Goal: Information Seeking & Learning: Learn about a topic

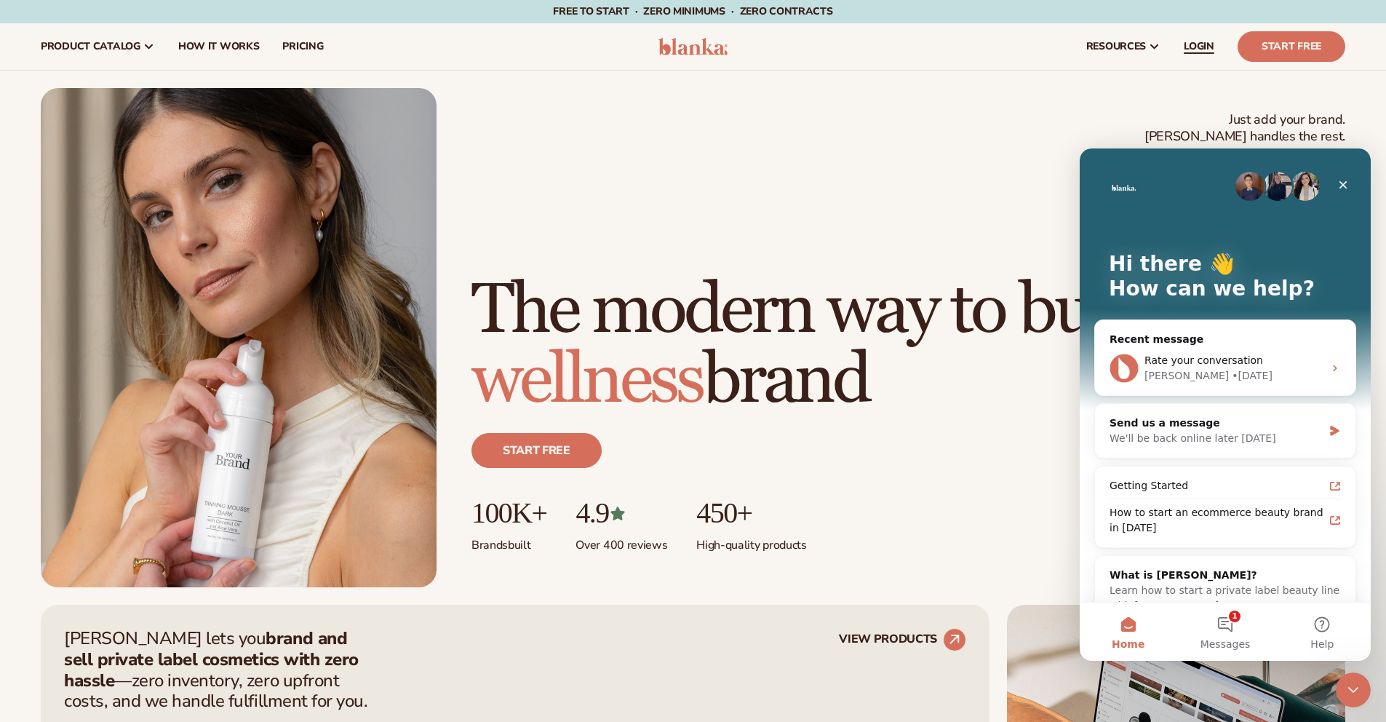
click at [1204, 49] on span "LOGIN" at bounding box center [1199, 47] width 31 height 12
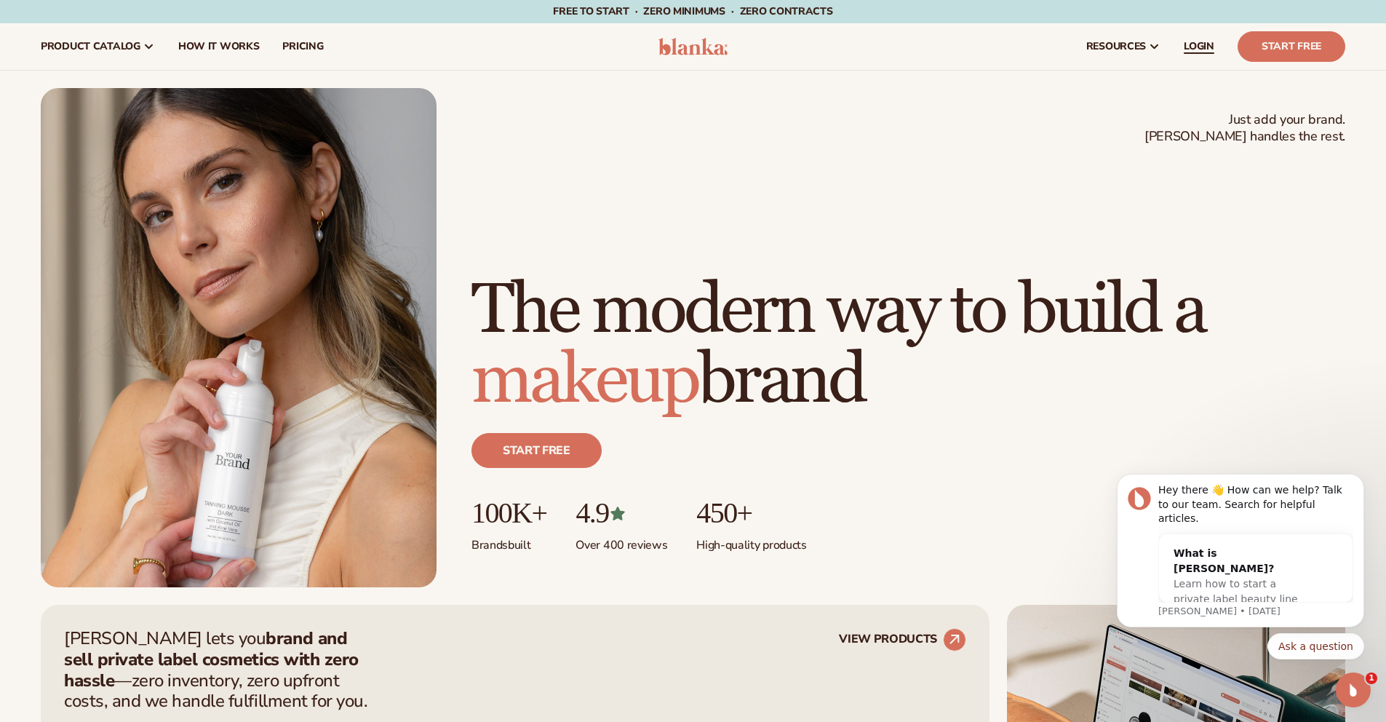
click at [1213, 47] on span "LOGIN" at bounding box center [1199, 47] width 31 height 12
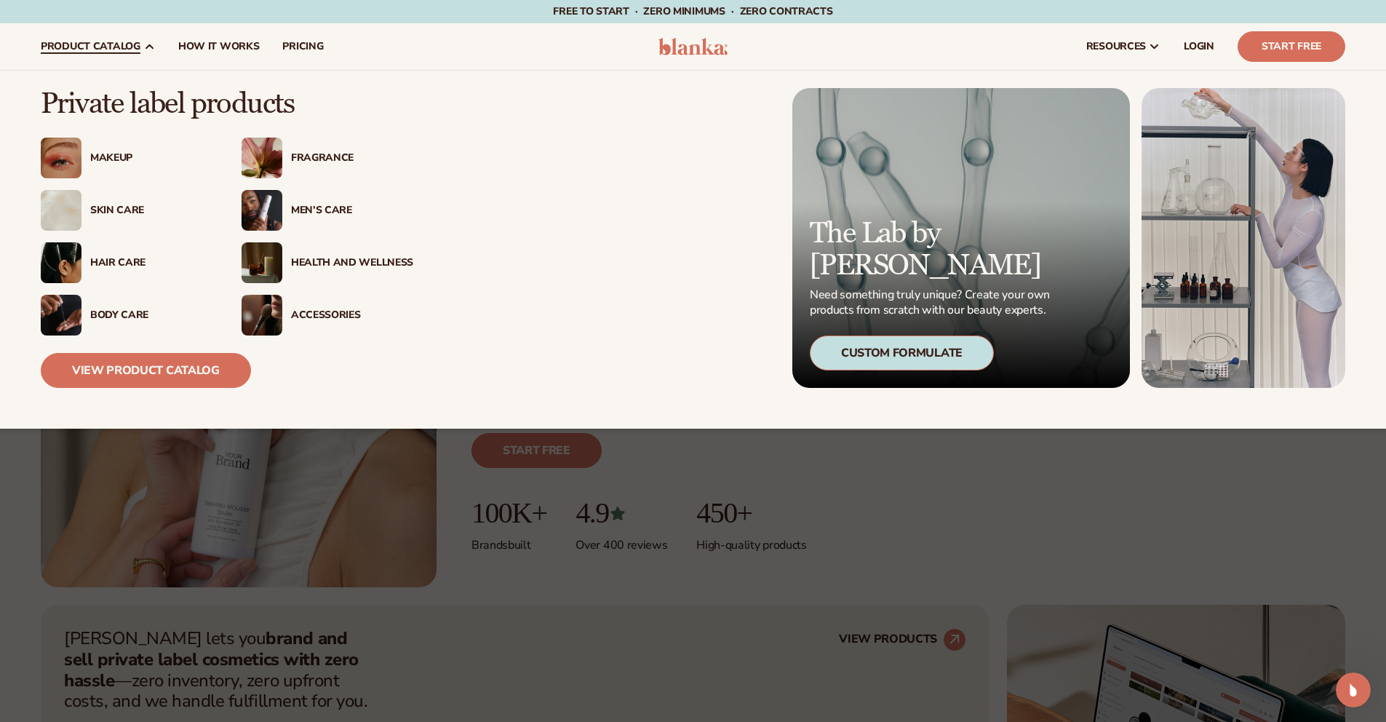
click at [127, 209] on div "Skin Care" at bounding box center [151, 211] width 122 height 12
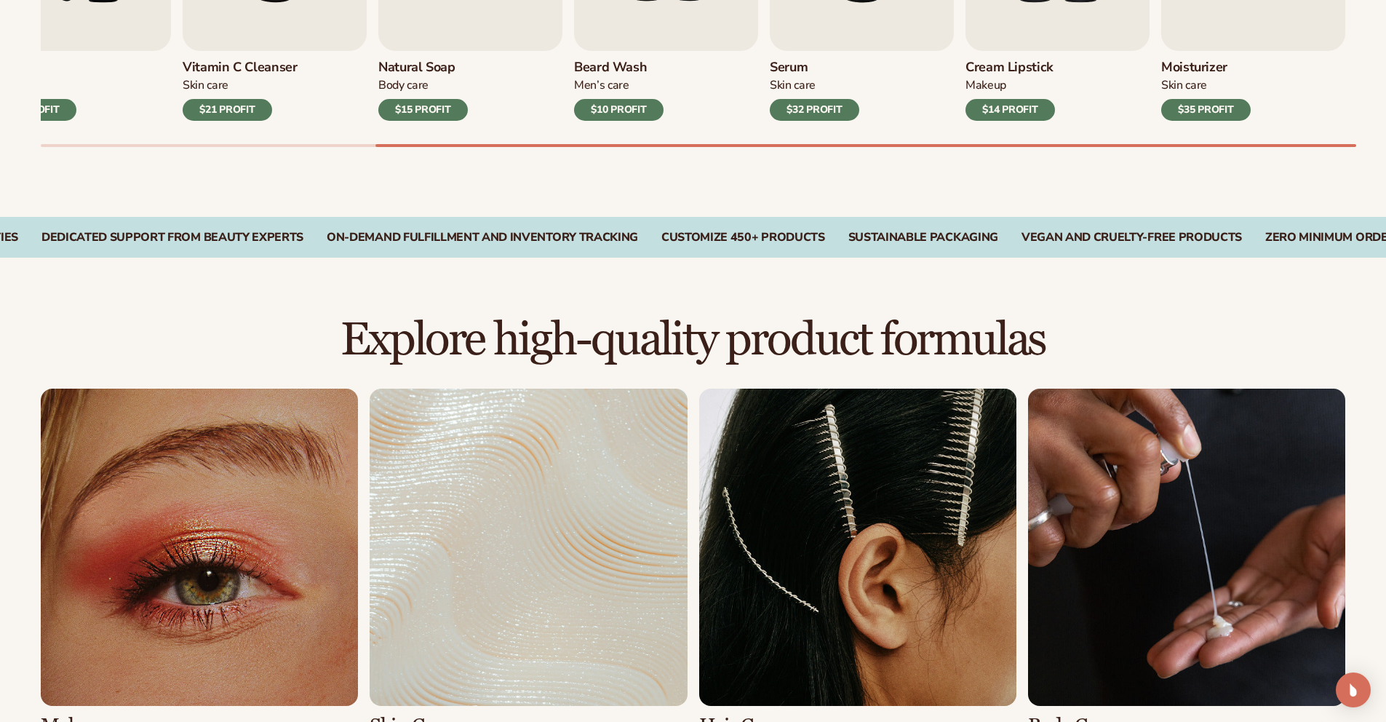
scroll to position [1073, 0]
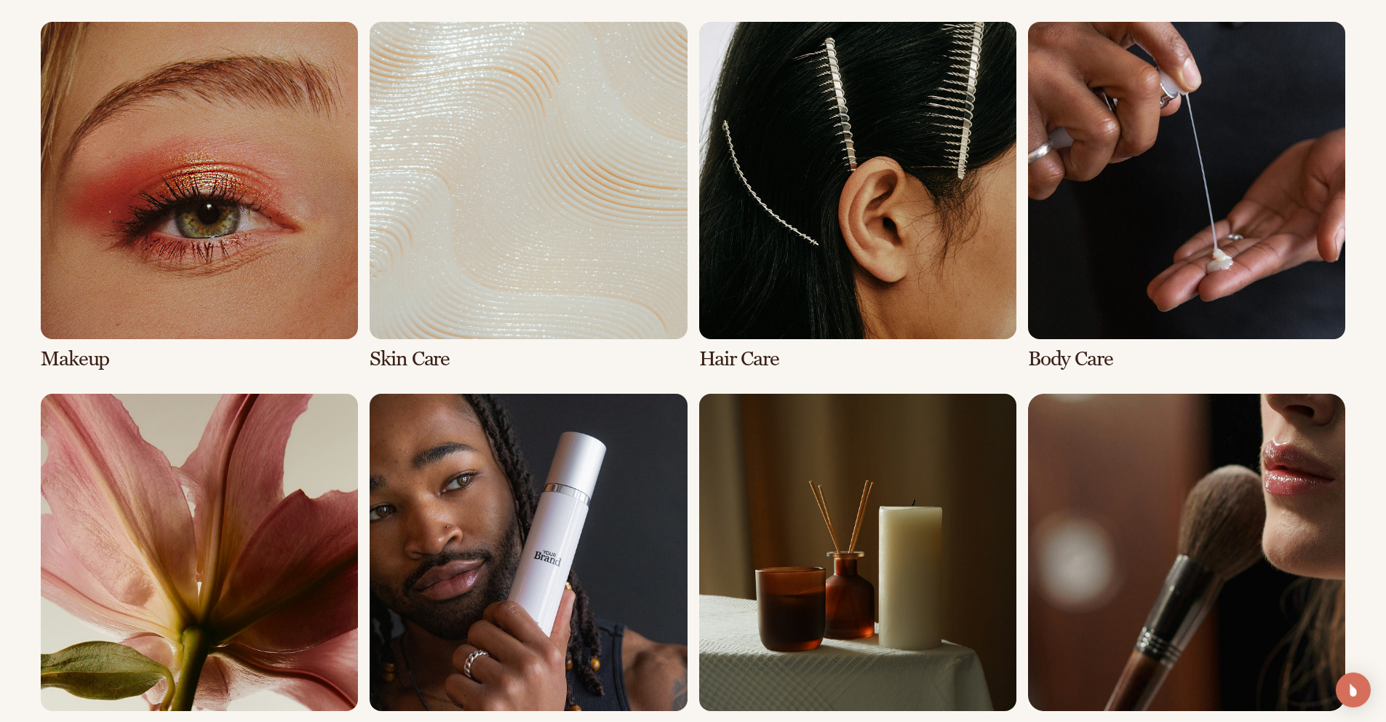
click at [561, 489] on link "6 / 8" at bounding box center [528, 568] width 317 height 349
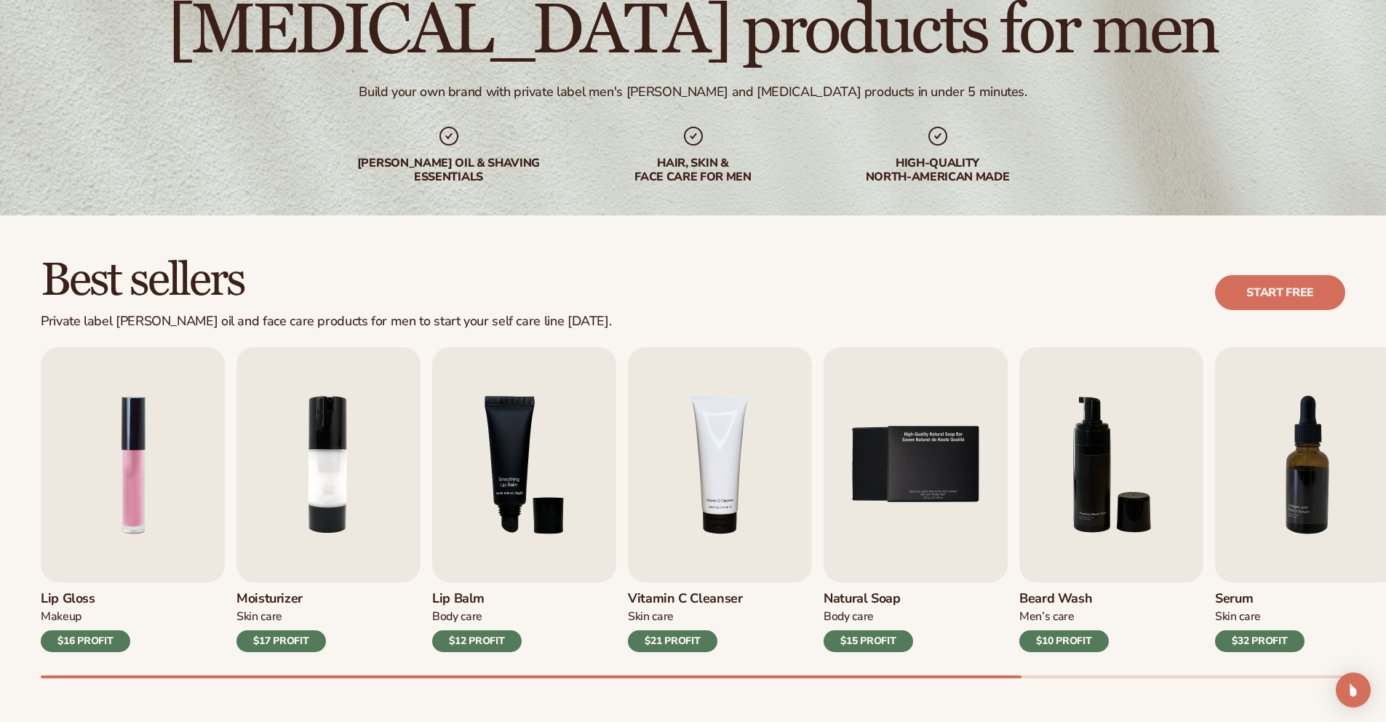
scroll to position [240, 0]
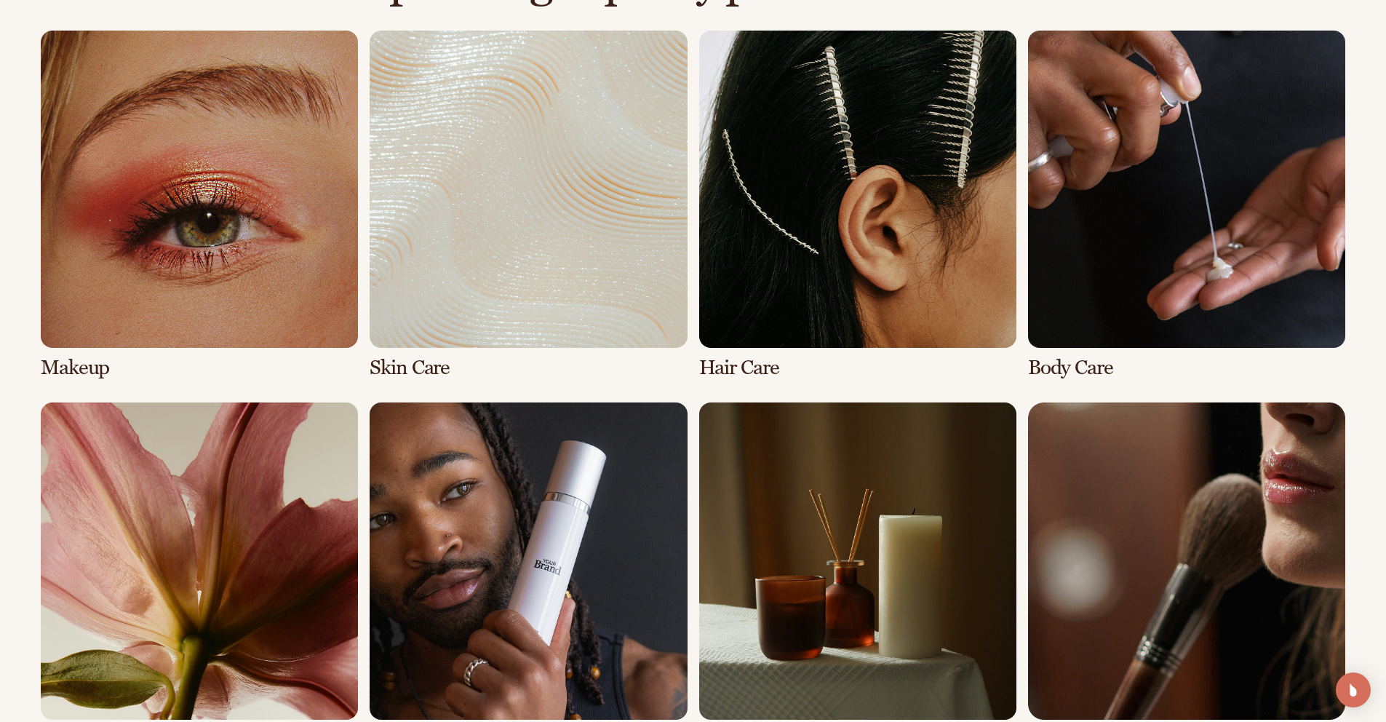
scroll to position [1073, 0]
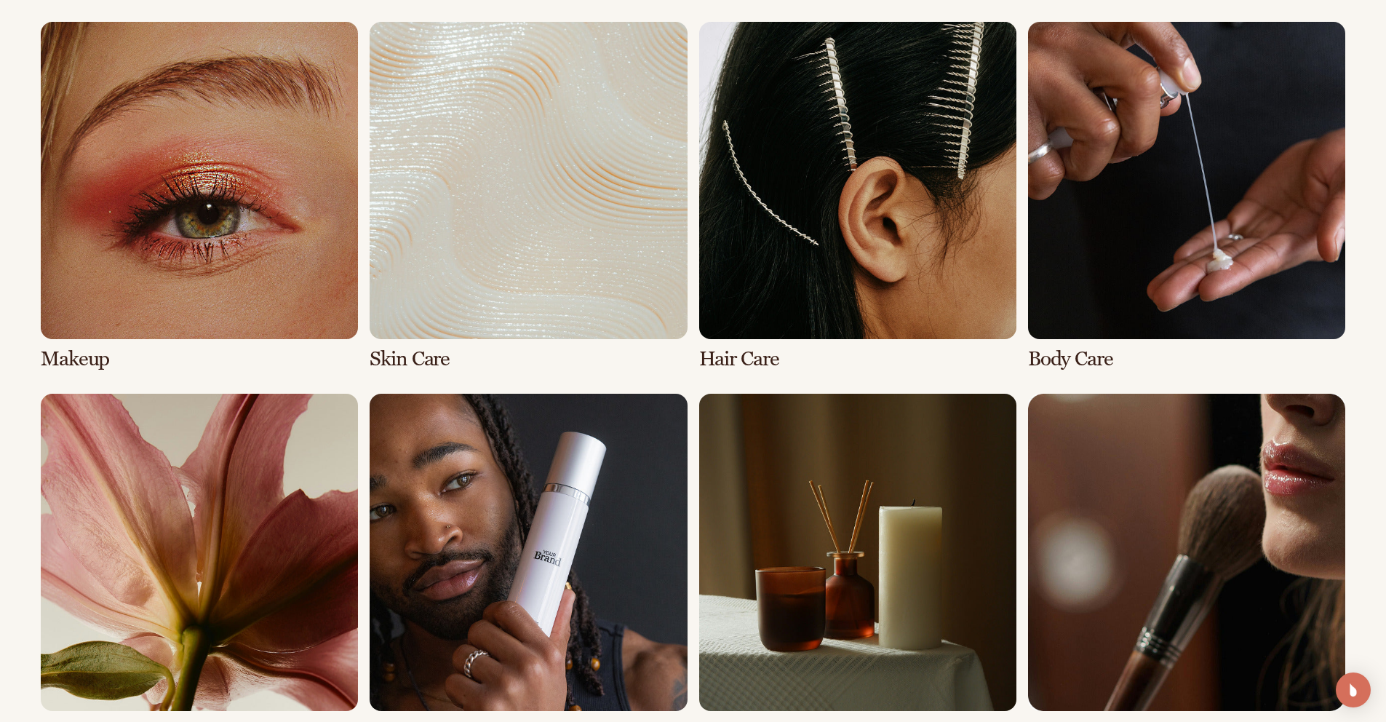
click at [465, 212] on link "2 / 8" at bounding box center [528, 196] width 317 height 349
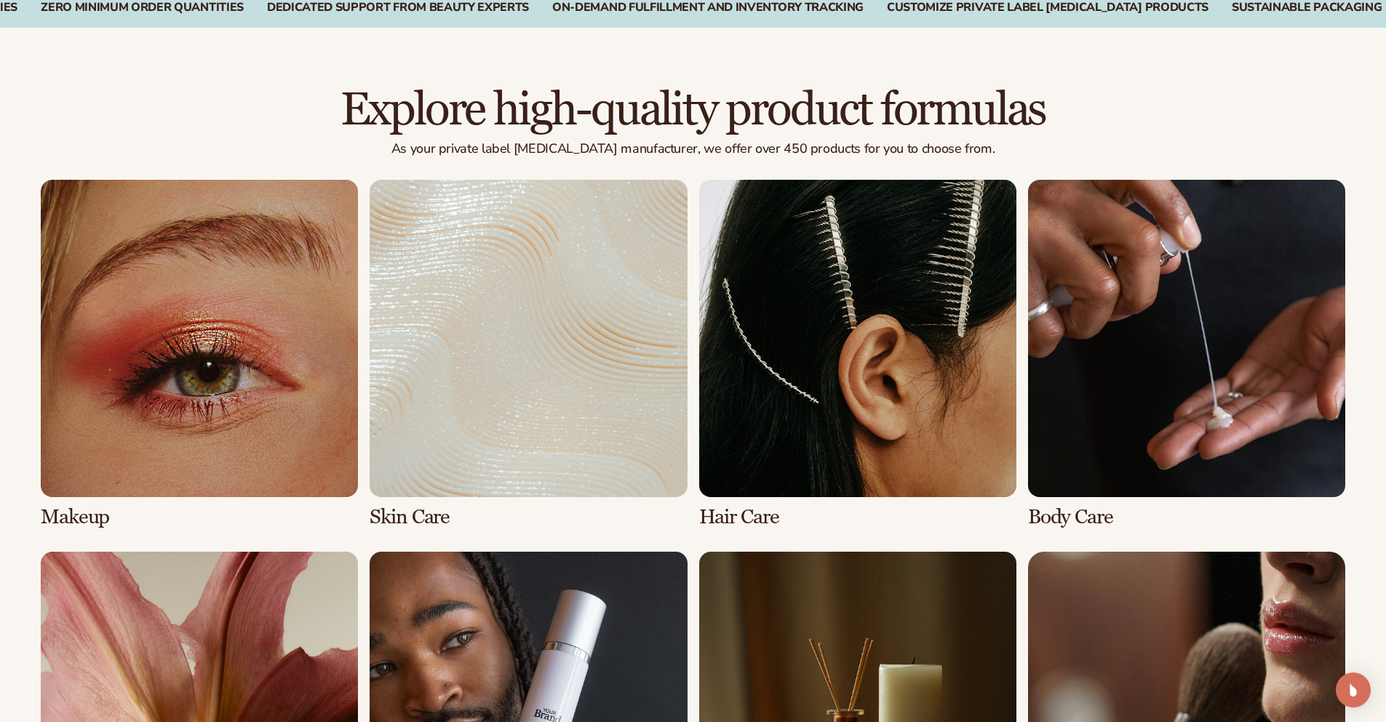
scroll to position [975, 0]
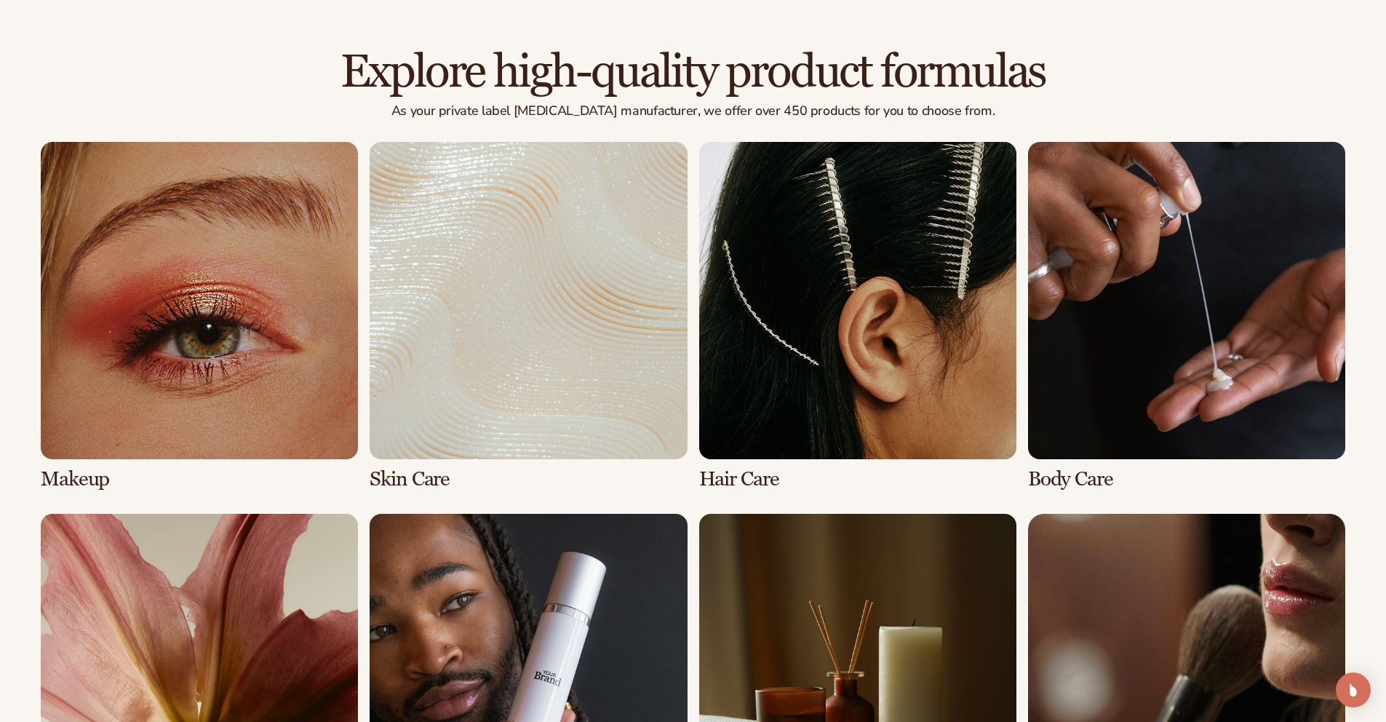
click at [591, 393] on link "2 / 8" at bounding box center [528, 316] width 317 height 349
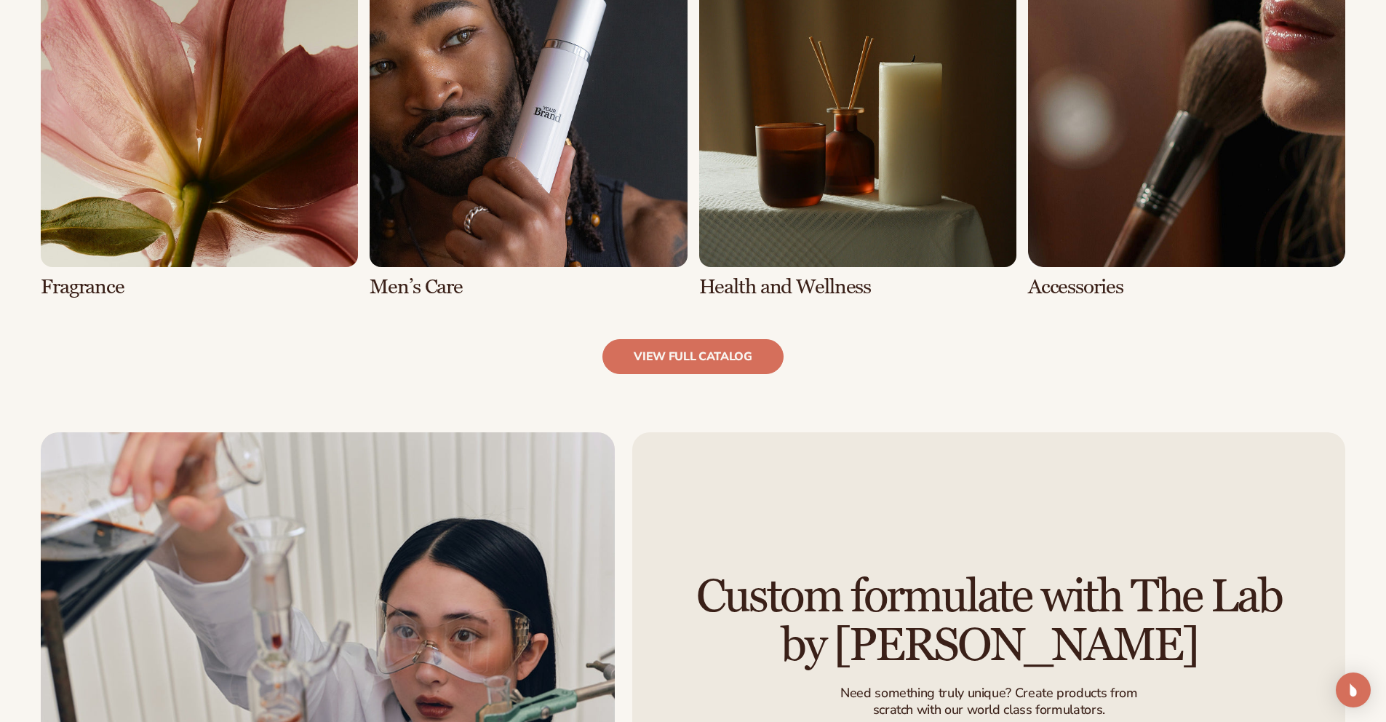
scroll to position [1793, 0]
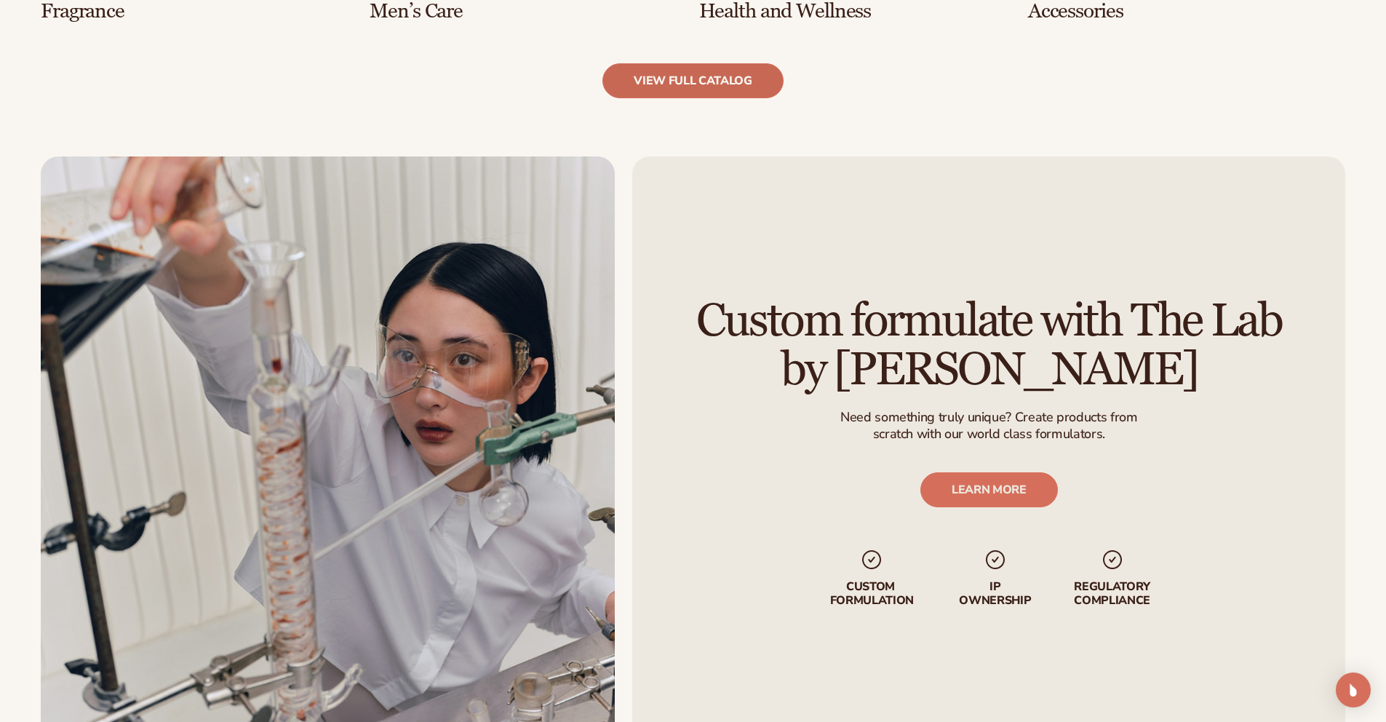
click at [672, 89] on link "view full catalog" at bounding box center [693, 80] width 181 height 35
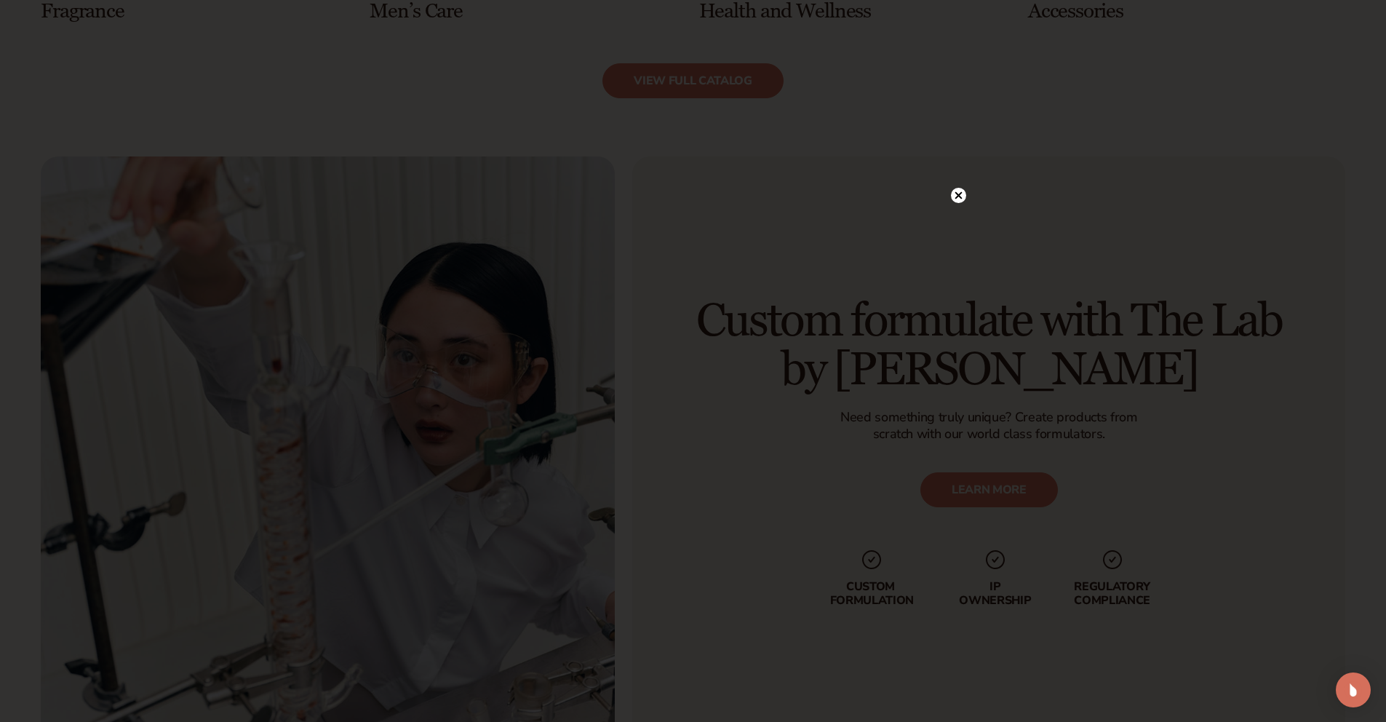
click at [962, 194] on circle at bounding box center [958, 195] width 15 height 15
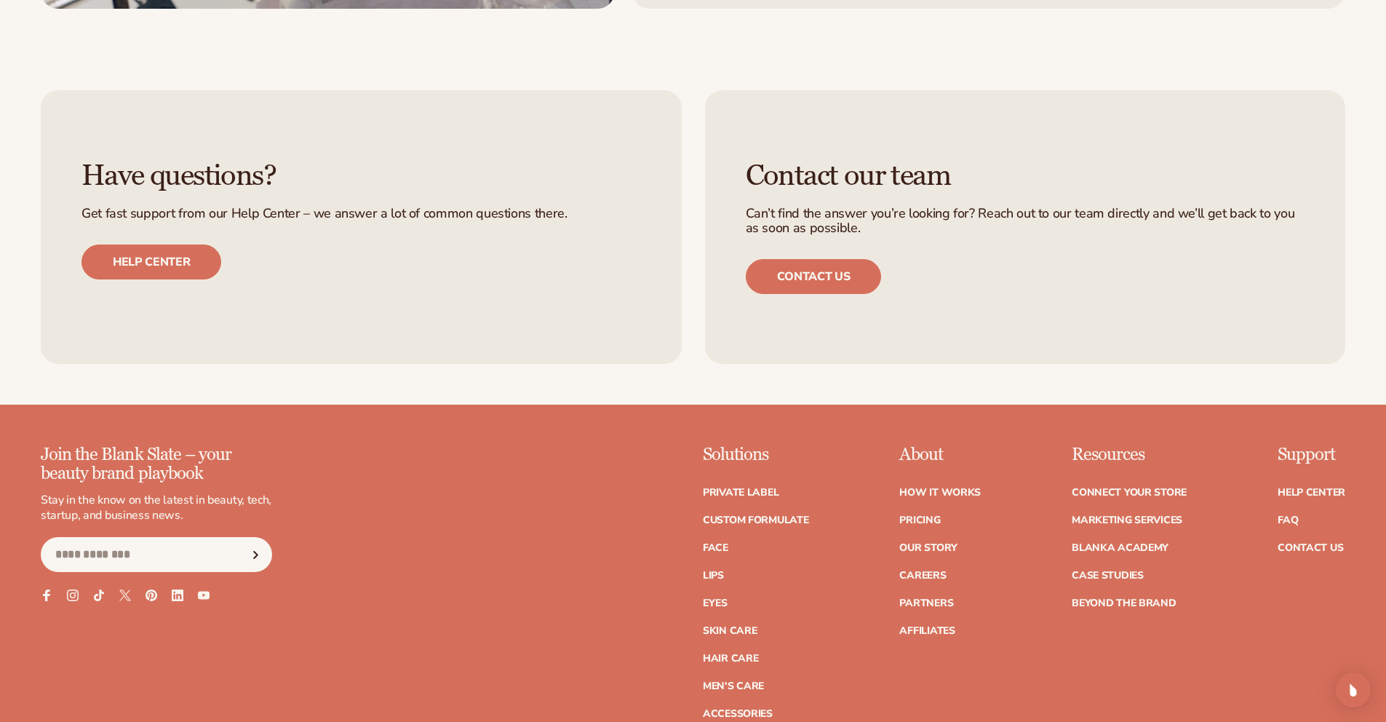
scroll to position [1915, 0]
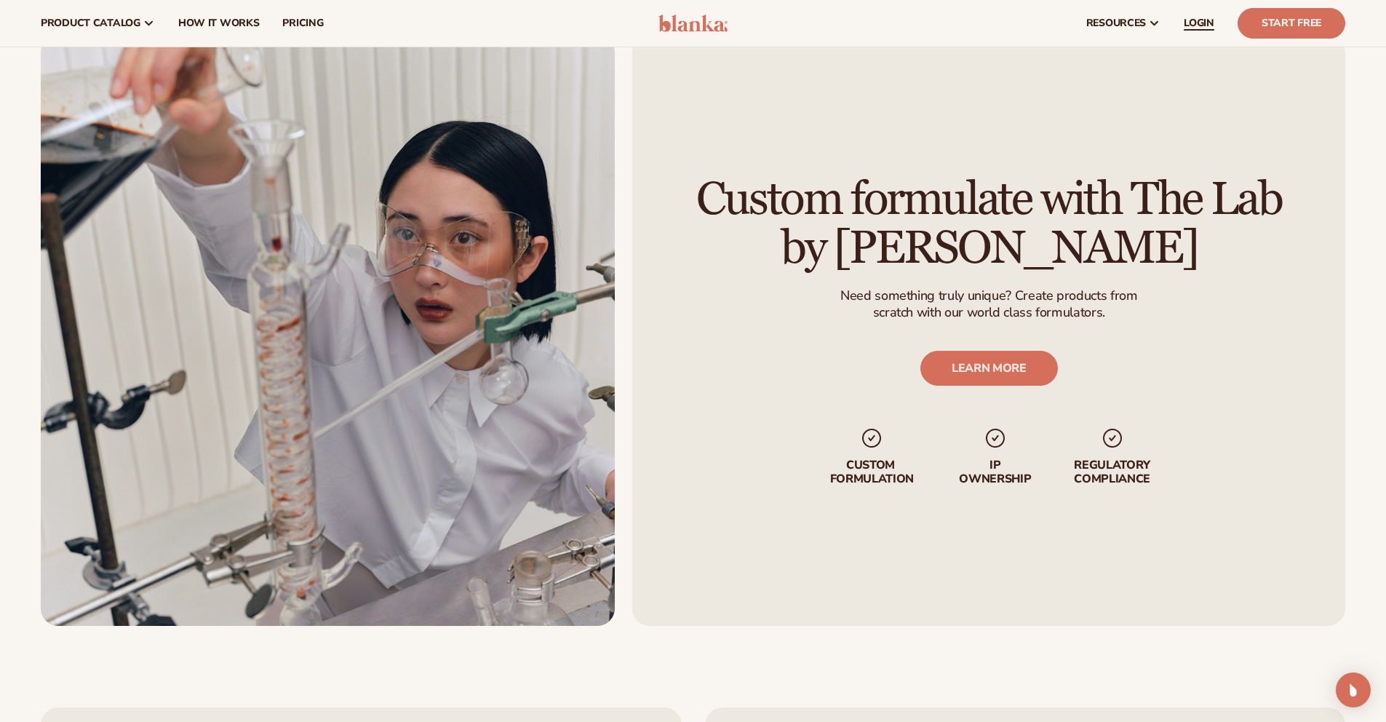
click at [1198, 28] on span "LOGIN" at bounding box center [1199, 23] width 31 height 12
